Goal: Task Accomplishment & Management: Manage account settings

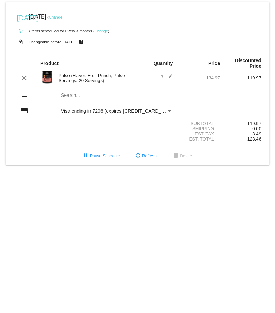
click at [50, 77] on img at bounding box center [47, 78] width 14 height 14
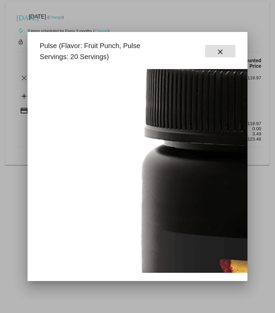
scroll to position [138, 0]
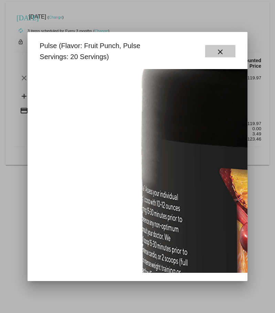
click at [231, 54] on button "close" at bounding box center [220, 51] width 30 height 12
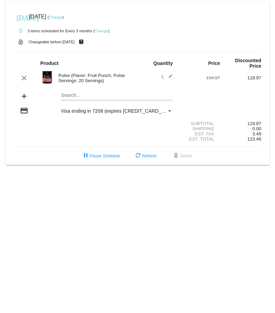
click at [171, 75] on mat-icon "edit" at bounding box center [168, 78] width 8 height 8
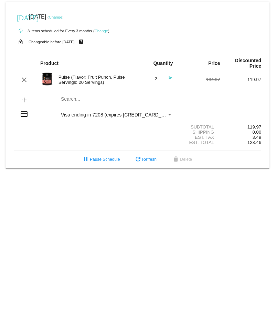
click at [160, 79] on input "2" at bounding box center [159, 78] width 9 height 5
type input "1"
click at [160, 79] on input "1" at bounding box center [159, 78] width 9 height 5
click at [191, 92] on div "add Search..." at bounding box center [137, 101] width 247 height 20
click at [171, 76] on mat-icon "send" at bounding box center [168, 80] width 8 height 8
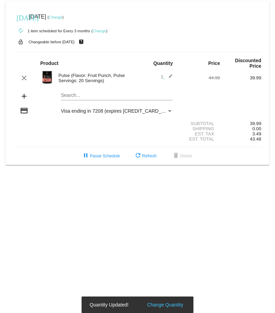
click at [104, 30] on link "Change" at bounding box center [99, 31] width 13 height 4
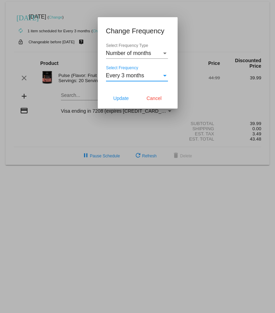
click at [158, 75] on div "Every 3 months" at bounding box center [134, 76] width 56 height 6
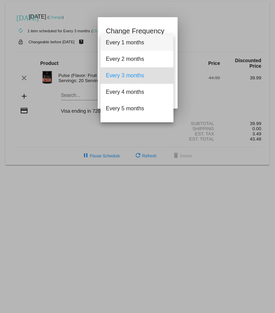
click at [148, 39] on span "Every 1 months" at bounding box center [137, 42] width 62 height 17
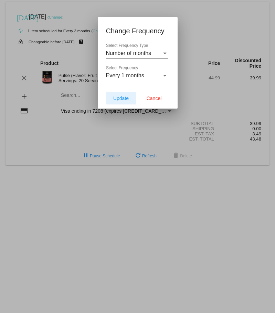
click at [126, 99] on span "Update" at bounding box center [120, 99] width 15 height 6
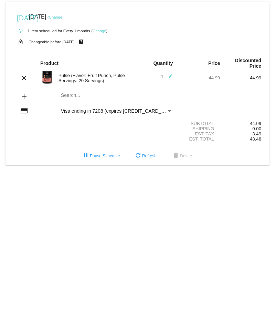
click at [168, 74] on mat-icon "edit" at bounding box center [168, 78] width 8 height 8
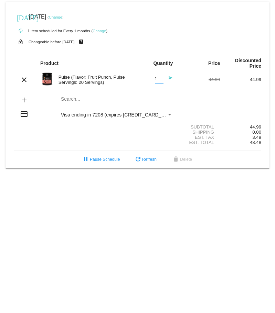
click at [160, 81] on input "1" at bounding box center [159, 78] width 9 height 5
type input "2"
click at [160, 76] on input "2" at bounding box center [159, 78] width 9 height 5
click at [192, 92] on div "add Search..." at bounding box center [137, 101] width 247 height 20
click at [170, 78] on mat-icon "send" at bounding box center [168, 80] width 8 height 8
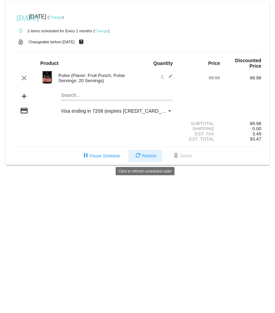
click at [151, 155] on span "refresh Refresh" at bounding box center [145, 156] width 23 height 5
click at [170, 77] on mat-icon "edit" at bounding box center [168, 78] width 8 height 8
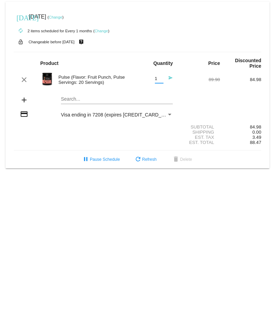
click at [162, 79] on input "1" at bounding box center [159, 78] width 9 height 5
click at [161, 77] on input "2" at bounding box center [159, 78] width 9 height 5
type input "3"
click at [161, 77] on input "3" at bounding box center [159, 78] width 9 height 5
click at [169, 77] on mat-icon "send" at bounding box center [168, 80] width 8 height 8
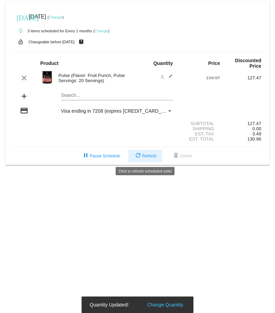
click at [140, 157] on mat-icon "refresh" at bounding box center [138, 156] width 8 height 8
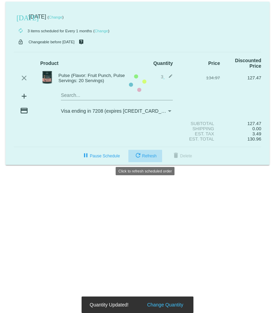
click at [140, 157] on mat-card "[DATE] [DATE] ( Change ) autorenew 3 items scheduled for Every 1 months ( Chang…" at bounding box center [138, 83] width 264 height 163
click at [140, 157] on mat-icon "refresh" at bounding box center [138, 156] width 8 height 8
click at [140, 157] on mat-card "[DATE] [DATE] ( Change ) autorenew 3 items scheduled for Every 1 months ( Chang…" at bounding box center [138, 83] width 264 height 163
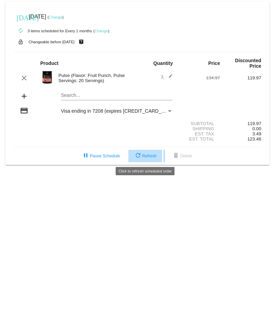
click at [140, 157] on mat-icon "refresh" at bounding box center [138, 156] width 8 height 8
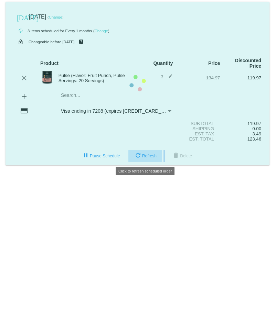
click at [140, 157] on mat-card "[DATE] [DATE] ( Change ) autorenew 3 items scheduled for Every 1 months ( Chang…" at bounding box center [138, 83] width 264 height 163
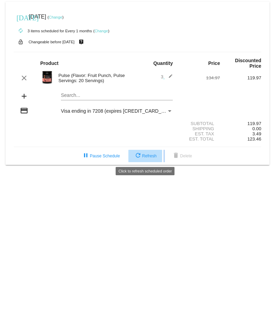
click at [140, 157] on mat-icon "refresh" at bounding box center [138, 156] width 8 height 8
click at [140, 157] on mat-card "[DATE] [DATE] ( Change ) autorenew 3 items scheduled for Every 1 months ( Chang…" at bounding box center [138, 83] width 264 height 163
click at [140, 157] on mat-icon "refresh" at bounding box center [138, 156] width 8 height 8
click at [140, 157] on mat-card "[DATE] [DATE] ( Change ) autorenew 3 items scheduled for Every 1 months ( Chang…" at bounding box center [138, 83] width 264 height 163
click at [140, 157] on mat-icon "refresh" at bounding box center [138, 156] width 8 height 8
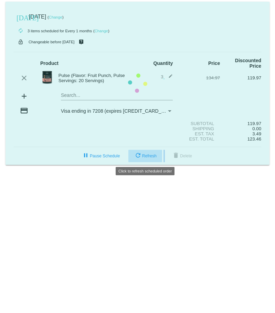
click at [140, 157] on mat-card "[DATE] [DATE] ( Change ) autorenew 3 items scheduled for Every 1 months ( Chang…" at bounding box center [138, 83] width 264 height 163
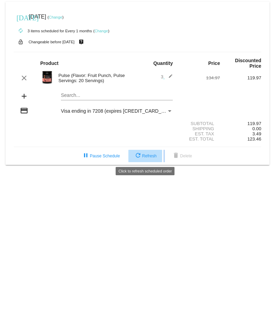
click at [140, 157] on mat-icon "refresh" at bounding box center [138, 156] width 8 height 8
click at [140, 157] on mat-card "[DATE] [DATE] ( Change ) autorenew 3 items scheduled for Every 1 months ( Chang…" at bounding box center [138, 83] width 264 height 163
click at [140, 157] on mat-icon "refresh" at bounding box center [138, 156] width 8 height 8
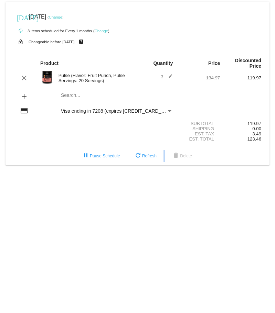
click at [168, 78] on mat-icon "edit" at bounding box center [168, 78] width 8 height 8
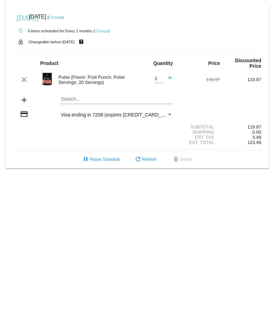
type input "2"
click at [160, 79] on input "2" at bounding box center [159, 78] width 9 height 5
click at [99, 30] on link "Change" at bounding box center [101, 31] width 13 height 4
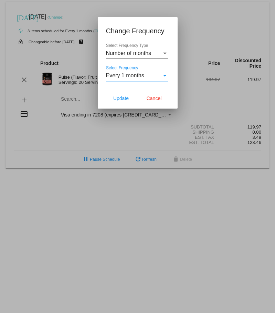
click at [158, 78] on div "Every 1 months" at bounding box center [134, 76] width 56 height 6
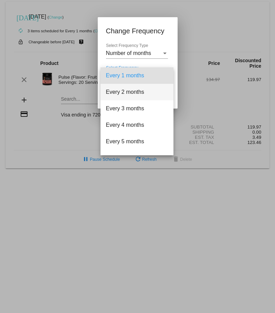
click at [150, 89] on span "Every 2 months" at bounding box center [137, 92] width 62 height 17
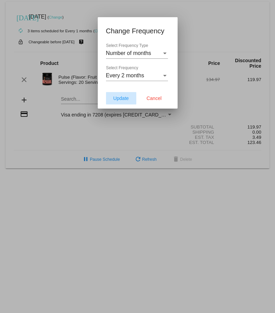
click at [129, 104] on button "Update" at bounding box center [121, 98] width 30 height 12
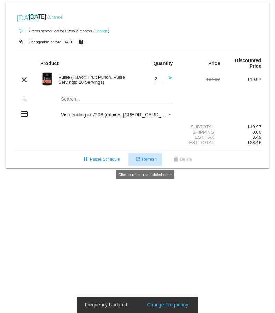
click at [142, 157] on span "refresh Refresh" at bounding box center [145, 159] width 23 height 5
click at [142, 157] on mat-card "[DATE] [DATE] ( Change ) autorenew 3 items scheduled for Every 2 months ( Chang…" at bounding box center [138, 85] width 264 height 167
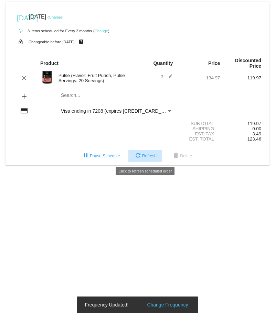
click at [142, 157] on span "refresh Refresh" at bounding box center [145, 156] width 23 height 5
click at [141, 155] on mat-icon "refresh" at bounding box center [138, 156] width 8 height 8
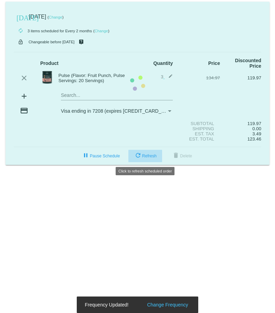
click at [141, 155] on mat-card "[DATE] [DATE] ( Change ) autorenew 3 items scheduled for Every 2 months ( Chang…" at bounding box center [138, 83] width 264 height 163
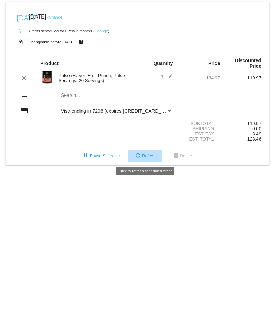
click at [141, 155] on mat-icon "refresh" at bounding box center [138, 156] width 8 height 8
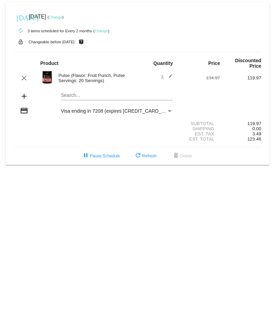
click at [168, 76] on mat-icon "edit" at bounding box center [168, 78] width 8 height 8
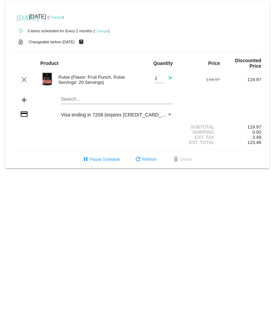
type input "2"
click at [160, 79] on input "2" at bounding box center [159, 78] width 9 height 5
click at [168, 78] on mat-icon "send" at bounding box center [168, 80] width 8 height 8
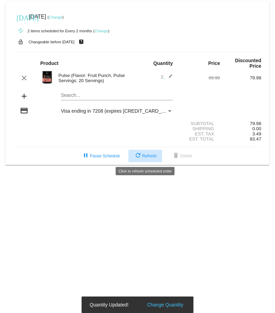
click at [140, 153] on mat-icon "refresh" at bounding box center [138, 156] width 8 height 8
click at [140, 153] on mat-card "[DATE] [DATE] ( Change ) autorenew 2 items scheduled for Every 2 months ( Chang…" at bounding box center [138, 83] width 264 height 163
click at [140, 153] on mat-icon "refresh" at bounding box center [138, 156] width 8 height 8
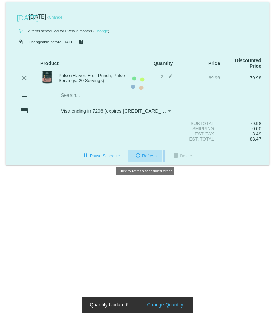
click at [140, 153] on mat-card "[DATE] [DATE] ( Change ) autorenew 2 items scheduled for Every 2 months ( Chang…" at bounding box center [138, 83] width 264 height 163
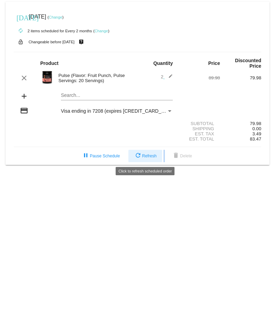
click at [144, 155] on span "refresh Refresh" at bounding box center [145, 156] width 23 height 5
click at [143, 155] on span "refresh Refresh" at bounding box center [145, 156] width 23 height 5
click at [144, 155] on mat-card "[DATE] [DATE] ( Change ) autorenew 2 items scheduled for Every 2 months ( Chang…" at bounding box center [138, 83] width 264 height 163
click at [144, 155] on span "refresh Refresh" at bounding box center [145, 156] width 23 height 5
click at [103, 32] on link "Change" at bounding box center [101, 31] width 13 height 4
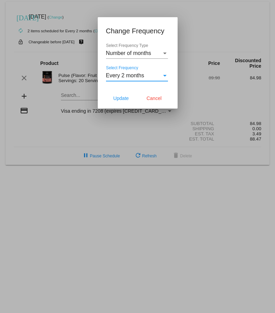
click at [131, 73] on span "Every 2 months" at bounding box center [125, 76] width 38 height 6
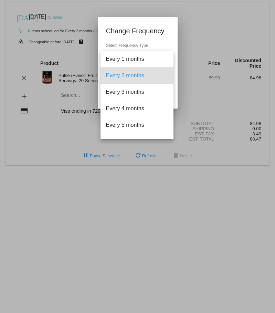
click at [196, 84] on div at bounding box center [137, 156] width 275 height 313
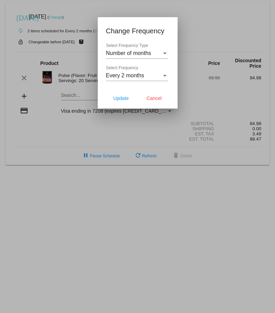
click at [205, 97] on div at bounding box center [137, 156] width 275 height 313
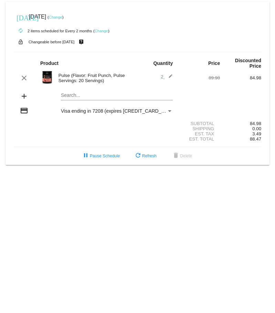
click at [62, 17] on link "Change" at bounding box center [55, 17] width 13 height 4
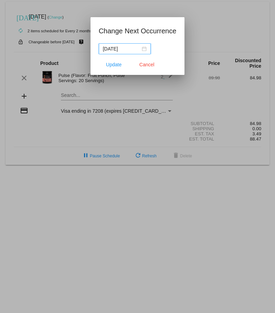
click at [143, 50] on div "[DATE]" at bounding box center [125, 49] width 44 height 8
click at [210, 38] on div at bounding box center [137, 156] width 275 height 313
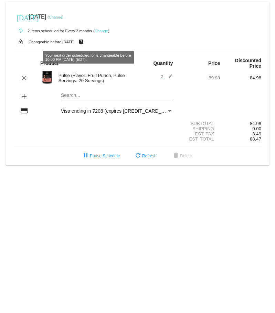
click at [208, 15] on div "[DATE] [DATE] ( Change )" at bounding box center [137, 17] width 247 height 14
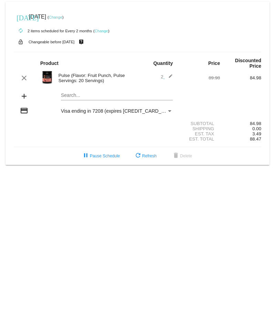
click at [170, 77] on mat-icon "edit" at bounding box center [168, 78] width 8 height 8
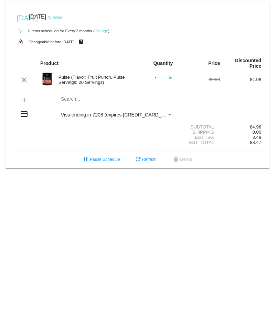
type input "1"
click at [162, 79] on input "1" at bounding box center [159, 78] width 9 height 5
click at [170, 80] on mat-icon "send" at bounding box center [168, 80] width 8 height 8
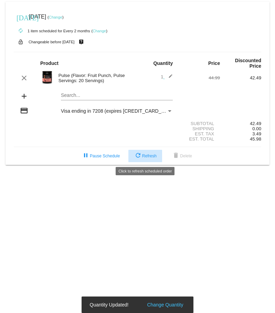
click at [149, 156] on span "refresh Refresh" at bounding box center [145, 156] width 23 height 5
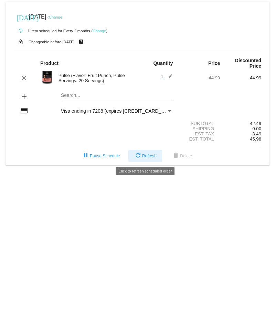
click at [149, 156] on span "refresh Refresh" at bounding box center [145, 156] width 23 height 5
click at [98, 32] on link "Change" at bounding box center [99, 31] width 13 height 4
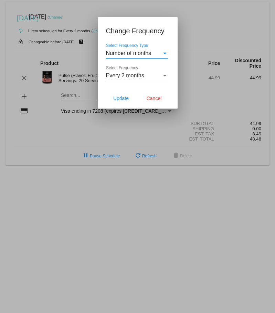
click at [140, 75] on span "Every 2 months" at bounding box center [125, 76] width 38 height 6
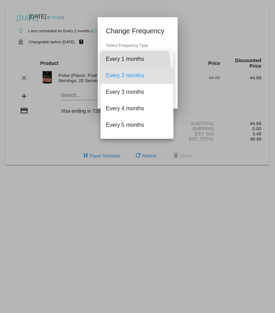
click at [132, 64] on span "Every 1 months" at bounding box center [137, 59] width 62 height 17
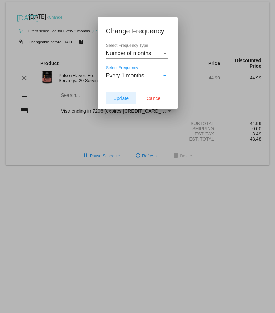
click at [125, 100] on span "Update" at bounding box center [120, 99] width 15 height 6
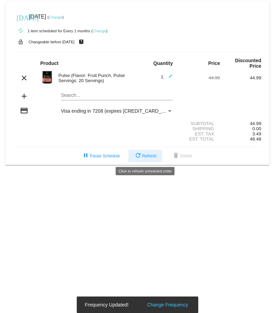
click at [148, 156] on span "refresh Refresh" at bounding box center [145, 156] width 23 height 5
click at [148, 156] on mat-card "[DATE] [DATE] ( Change ) autorenew 1 item scheduled for Every 1 months ( Change…" at bounding box center [138, 83] width 264 height 163
click at [148, 156] on span "refresh Refresh" at bounding box center [145, 156] width 23 height 5
click at [148, 156] on mat-card "[DATE] [DATE] ( Change ) autorenew 1 item scheduled for Every 1 months ( Change…" at bounding box center [138, 83] width 264 height 163
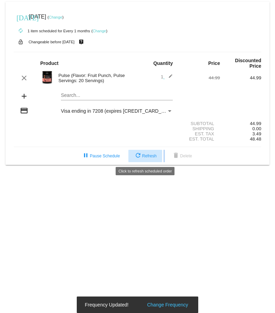
click at [148, 156] on span "refresh Refresh" at bounding box center [145, 156] width 23 height 5
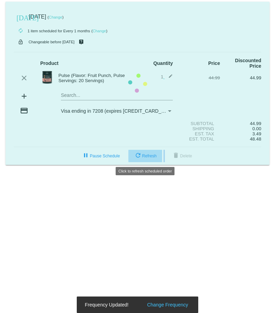
click at [148, 156] on mat-card "[DATE] [DATE] ( Change ) autorenew 1 item scheduled for Every 1 months ( Change…" at bounding box center [138, 83] width 264 height 163
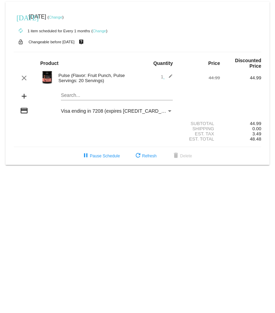
click at [25, 97] on mat-icon "add" at bounding box center [24, 96] width 8 height 8
click at [24, 95] on mat-icon "add" at bounding box center [24, 96] width 8 height 8
click at [78, 92] on div "Search..." at bounding box center [117, 93] width 112 height 13
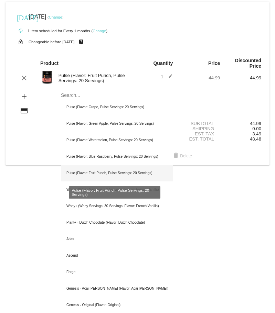
click at [132, 175] on div "Pulse (Flavor: Fruit Punch, Pulse Servings: 20 Servings)" at bounding box center [117, 173] width 112 height 17
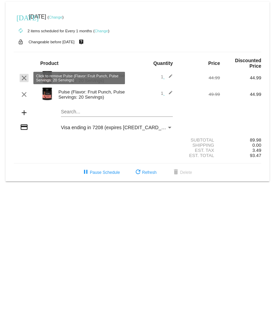
click at [22, 76] on mat-icon "clear" at bounding box center [24, 78] width 8 height 8
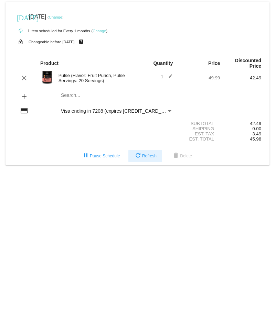
click at [143, 157] on mat-card-actions "pause Pause Schedule refresh Refresh delete Delete" at bounding box center [137, 154] width 258 height 15
click at [143, 157] on span "refresh Refresh" at bounding box center [145, 156] width 23 height 5
click at [137, 158] on mat-icon "refresh" at bounding box center [138, 156] width 8 height 8
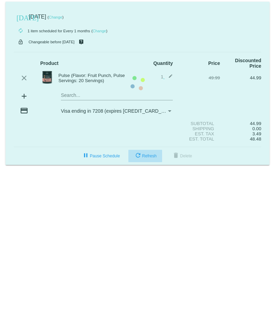
click at [137, 158] on mat-card "[DATE] [DATE] ( Change ) autorenew 1 item scheduled for Every 1 months ( Change…" at bounding box center [138, 83] width 264 height 163
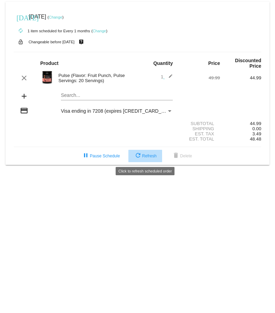
click at [137, 158] on mat-icon "refresh" at bounding box center [138, 156] width 8 height 8
click at [137, 158] on mat-card "[DATE] [DATE] ( Change ) autorenew 1 item scheduled for Every 1 months ( Change…" at bounding box center [138, 83] width 264 height 163
click at [137, 158] on mat-icon "refresh" at bounding box center [138, 156] width 8 height 8
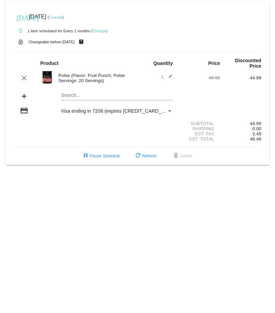
click at [184, 35] on div "autorenew 1 item scheduled for Every 1 months ( Change )" at bounding box center [137, 31] width 247 height 14
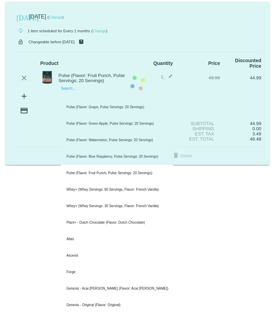
click at [88, 96] on mat-card "[DATE] [DATE] ( Change ) autorenew 1 item scheduled for Every 1 months ( Change…" at bounding box center [138, 83] width 264 height 163
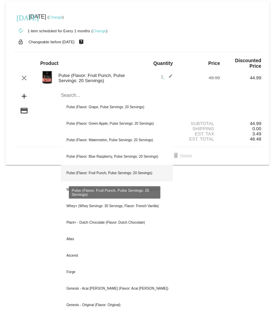
click at [139, 173] on div "Pulse (Flavor: Fruit Punch, Pulse Servings: 20 Servings)" at bounding box center [117, 173] width 112 height 17
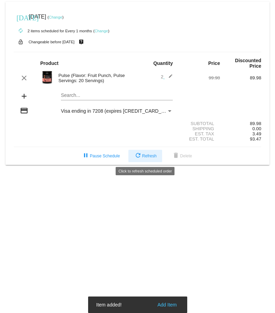
click at [142, 156] on span "refresh Refresh" at bounding box center [145, 156] width 23 height 5
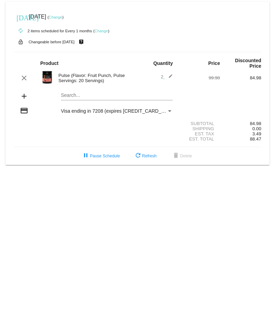
click at [103, 93] on mat-card "[DATE] [DATE] ( Change ) autorenew 2 items scheduled for Every 1 months ( Chang…" at bounding box center [138, 83] width 264 height 163
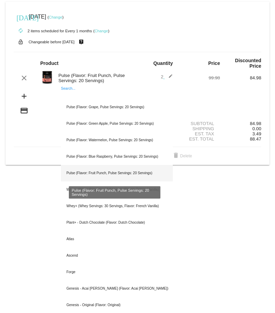
click at [133, 179] on div "Pulse (Flavor: Fruit Punch, Pulse Servings: 20 Servings)" at bounding box center [117, 173] width 112 height 17
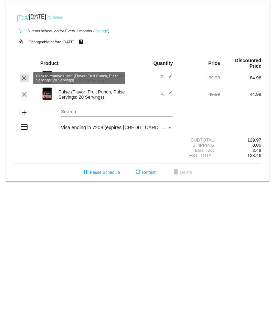
click at [25, 78] on mat-icon "clear" at bounding box center [24, 78] width 8 height 8
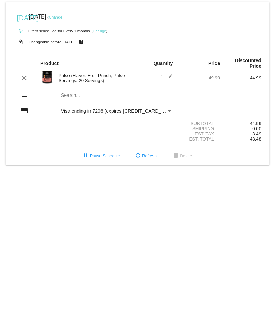
click at [169, 76] on mat-icon "edit" at bounding box center [168, 78] width 8 height 8
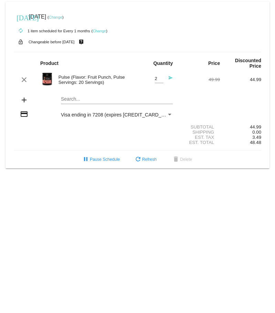
type input "2"
click at [161, 76] on input "2" at bounding box center [159, 78] width 9 height 5
click at [215, 94] on div "add Search..." at bounding box center [137, 101] width 247 height 20
click at [153, 160] on span "refresh Refresh" at bounding box center [145, 159] width 23 height 5
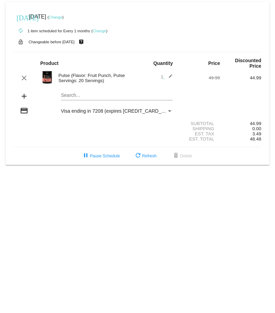
click at [44, 74] on img at bounding box center [47, 78] width 14 height 14
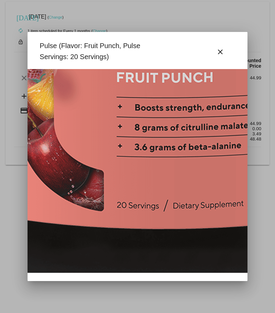
scroll to position [413, 394]
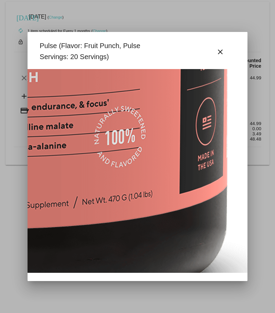
click at [274, 206] on div at bounding box center [137, 156] width 275 height 313
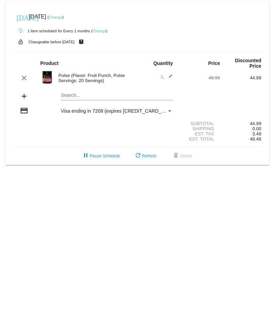
click at [74, 95] on mat-card "[DATE] [DATE] ( Change ) autorenew 1 item scheduled for Every 1 months ( Change…" at bounding box center [138, 83] width 264 height 163
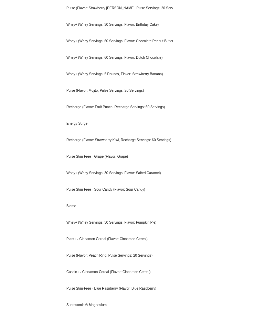
scroll to position [0, 0]
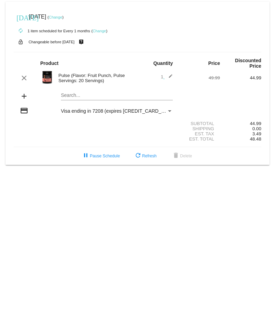
click at [171, 76] on mat-icon "edit" at bounding box center [168, 78] width 8 height 8
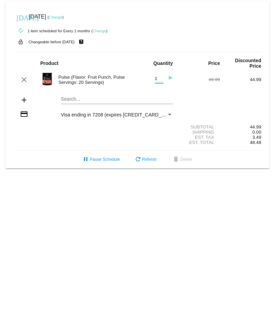
click at [161, 79] on input "1" at bounding box center [159, 78] width 9 height 5
type input "2"
click at [161, 77] on input "2" at bounding box center [159, 78] width 9 height 5
click at [169, 80] on mat-icon "send" at bounding box center [168, 80] width 8 height 8
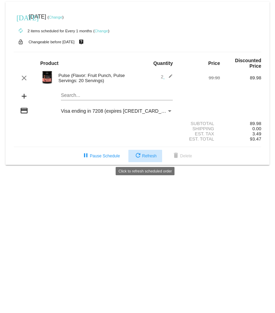
click at [146, 152] on button "refresh Refresh" at bounding box center [145, 156] width 34 height 12
click at [171, 78] on mat-icon "edit" at bounding box center [168, 78] width 8 height 8
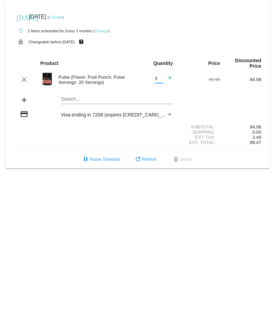
type input "3"
click at [160, 78] on input "3" at bounding box center [159, 78] width 9 height 5
click at [213, 92] on div "add Search..." at bounding box center [137, 101] width 247 height 20
click at [172, 78] on mat-icon "send" at bounding box center [168, 80] width 8 height 8
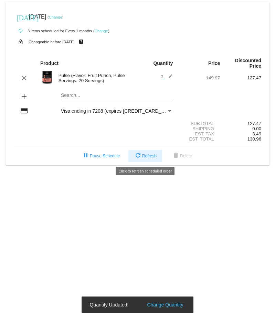
click at [145, 150] on button "refresh Refresh" at bounding box center [145, 156] width 34 height 12
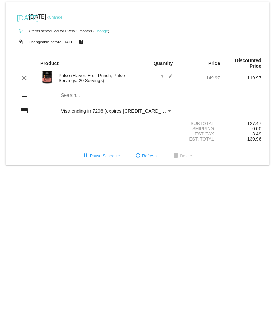
click at [100, 29] on link "Change" at bounding box center [101, 31] width 13 height 4
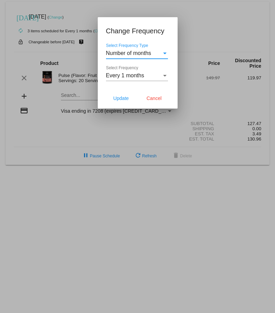
click at [130, 78] on span "Every 1 months" at bounding box center [125, 76] width 38 height 6
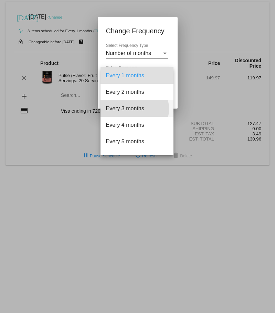
click at [129, 109] on span "Every 3 months" at bounding box center [137, 108] width 62 height 17
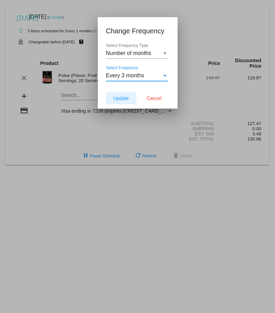
click at [120, 96] on span "Update" at bounding box center [120, 99] width 15 height 6
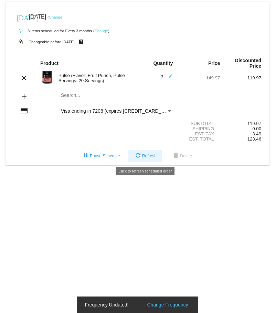
click at [138, 152] on mat-icon "refresh" at bounding box center [138, 156] width 8 height 8
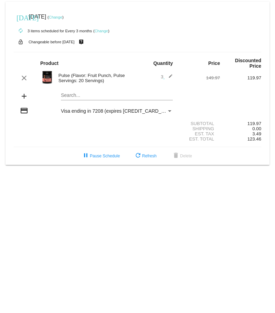
click at [170, 77] on mat-icon "edit" at bounding box center [168, 78] width 8 height 8
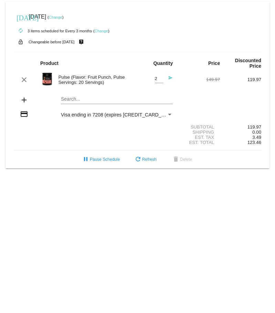
type input "2"
click at [160, 81] on input "2" at bounding box center [159, 78] width 9 height 5
click at [172, 80] on mat-icon "send" at bounding box center [168, 80] width 8 height 8
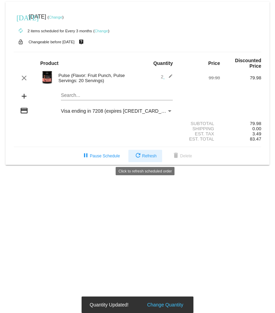
click at [153, 160] on button "refresh Refresh" at bounding box center [145, 156] width 34 height 12
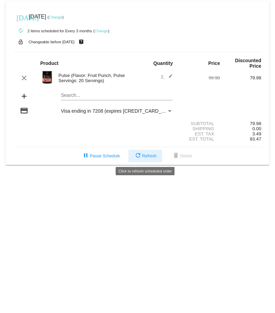
click at [140, 159] on mat-icon "refresh" at bounding box center [138, 156] width 8 height 8
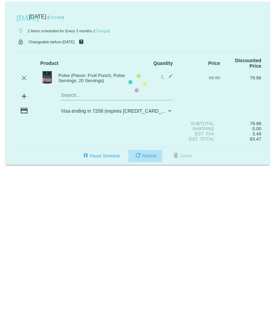
click at [140, 159] on mat-card "today Nov 17 2025 ( Change ) autorenew 2 items scheduled for Every 3 months ( C…" at bounding box center [138, 83] width 264 height 163
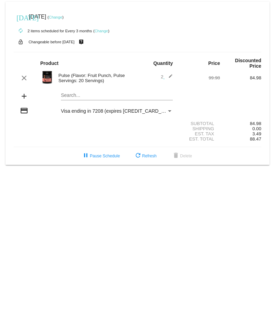
click at [101, 30] on link "Change" at bounding box center [101, 31] width 13 height 4
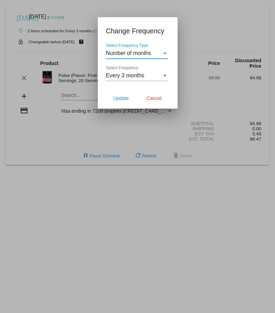
click at [159, 74] on div "Every 3 months" at bounding box center [134, 76] width 56 height 6
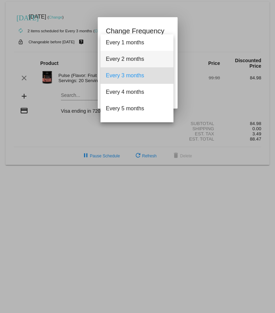
click at [125, 62] on span "Every 2 months" at bounding box center [137, 59] width 62 height 17
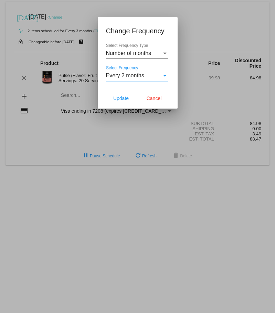
click at [130, 105] on mat-dialog-actions "Update Cancel" at bounding box center [137, 98] width 63 height 21
click at [121, 96] on span "Update" at bounding box center [120, 99] width 15 height 6
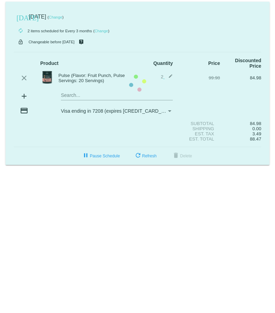
click at [174, 19] on mat-card "today Nov 17 2025 ( Change ) autorenew 2 items scheduled for Every 3 months ( C…" at bounding box center [138, 83] width 264 height 163
